Goal: Check status: Check status

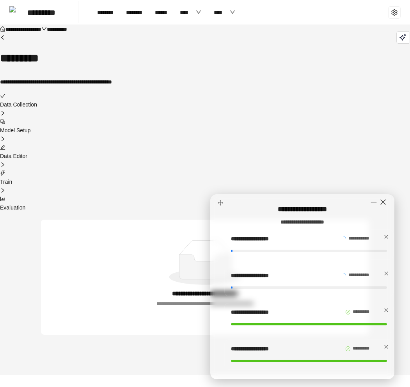
click at [233, 62] on div "**********" at bounding box center [205, 60] width 410 height 53
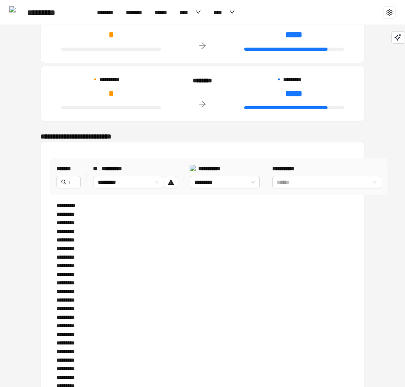
drag, startPoint x: 364, startPoint y: 85, endPoint x: 365, endPoint y: 95, distance: 10.3
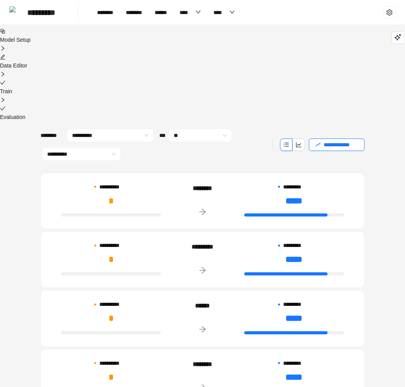
drag, startPoint x: 363, startPoint y: 82, endPoint x: 366, endPoint y: 91, distance: 9.1
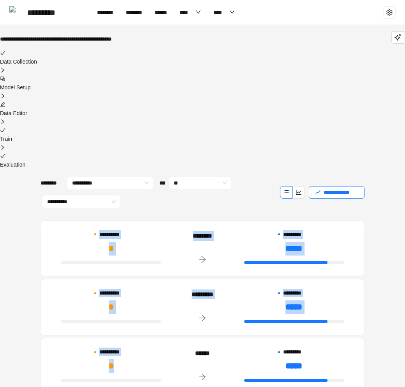
drag, startPoint x: 112, startPoint y: 165, endPoint x: 144, endPoint y: 291, distance: 130.3
click at [144, 291] on div "**********" at bounding box center [203, 336] width 324 height 232
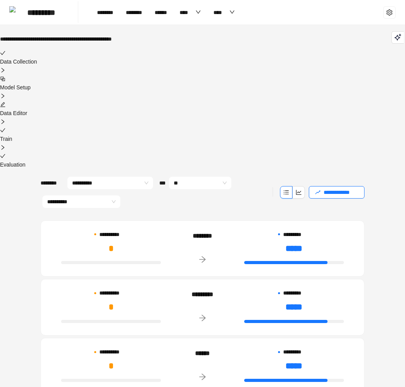
click at [144, 376] on div at bounding box center [111, 380] width 100 height 9
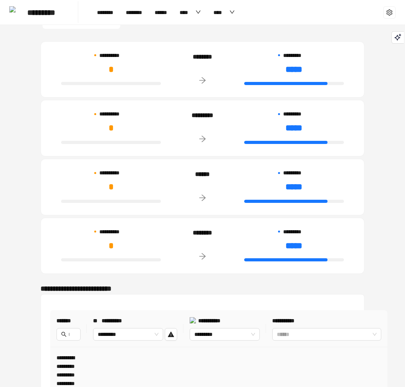
drag, startPoint x: 155, startPoint y: 206, endPoint x: 150, endPoint y: 247, distance: 41.2
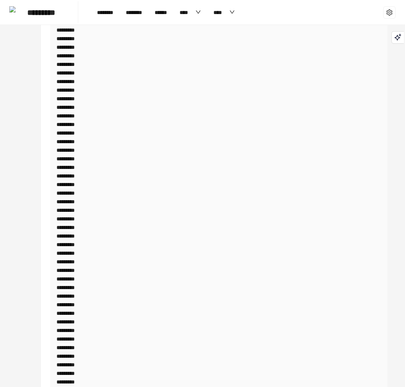
drag, startPoint x: 156, startPoint y: 216, endPoint x: 154, endPoint y: 278, distance: 62.4
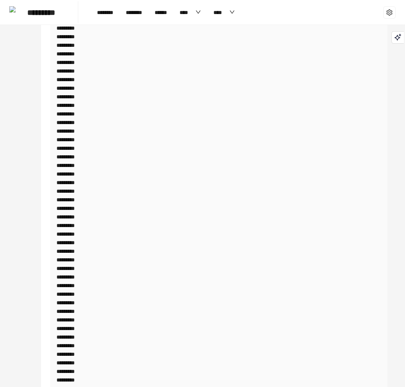
drag, startPoint x: 157, startPoint y: 229, endPoint x: 150, endPoint y: 314, distance: 85.7
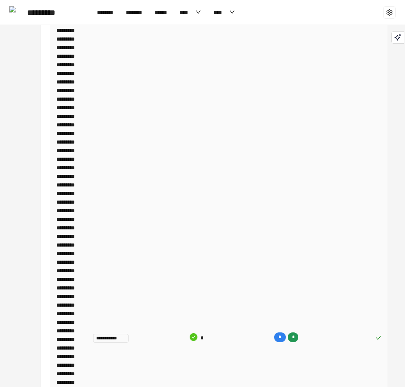
drag, startPoint x: 150, startPoint y: 294, endPoint x: 165, endPoint y: 321, distance: 30.9
click at [65, 211] on div at bounding box center [69, 301] width 24 height 6038
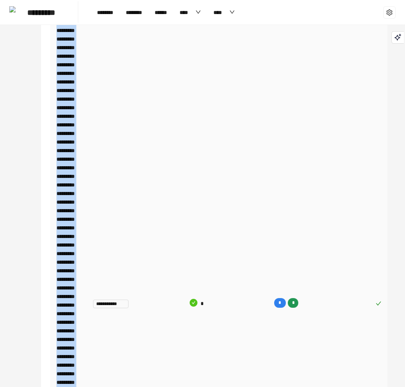
click at [65, 211] on div at bounding box center [69, 301] width 24 height 6038
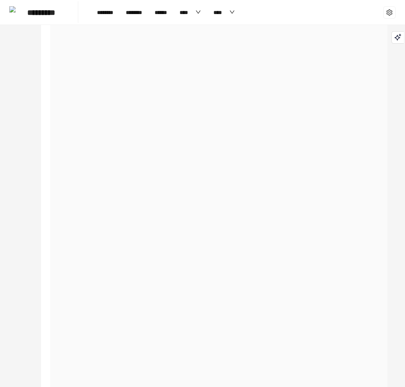
drag, startPoint x: 120, startPoint y: 244, endPoint x: 133, endPoint y: 323, distance: 80.6
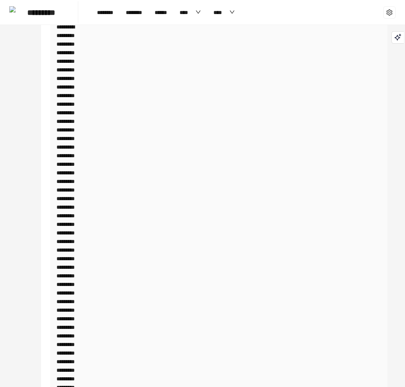
scroll to position [0, 0]
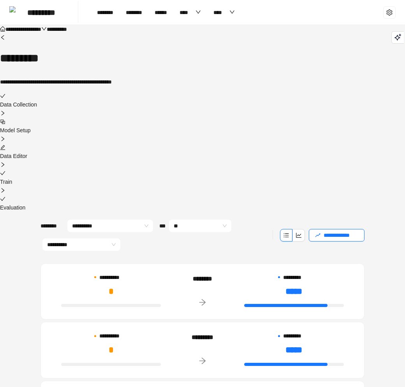
drag, startPoint x: 156, startPoint y: 277, endPoint x: 184, endPoint y: 117, distance: 162.2
